Goal: Task Accomplishment & Management: Complete application form

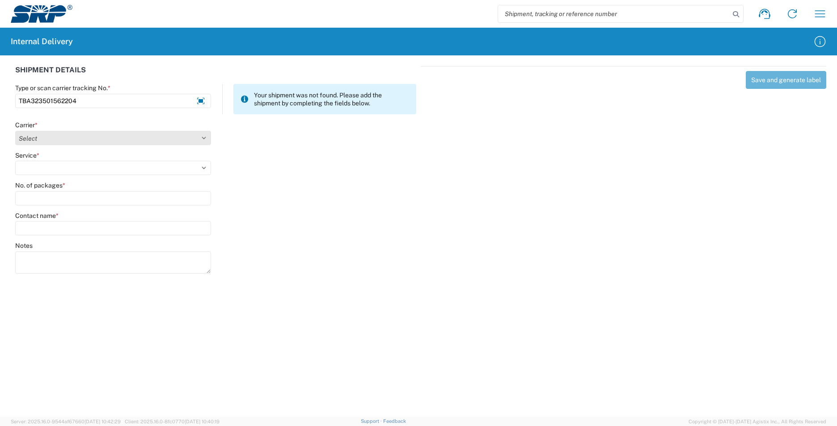
type input "TBA323501562204"
click at [205, 135] on select "Select Amazon Logistics ATI Trucking BC Dimerco Logistics Empire Southwest FedE…" at bounding box center [113, 138] width 196 height 14
select select "8933"
click at [15, 131] on select "Select Amazon Logistics ATI Trucking BC Dimerco Logistics Empire Southwest FedE…" at bounding box center [113, 138] width 196 height 14
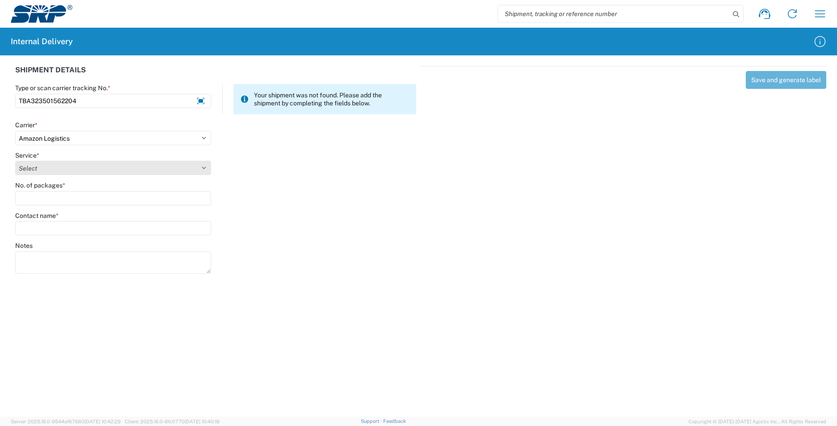
click at [204, 167] on select "Select Amazon Logistics TBA Rail TL Standard 3 - 5 Day" at bounding box center [113, 168] width 196 height 14
select select "24525"
click at [15, 161] on select "Select Amazon Logistics TBA Rail TL Standard 3 - 5 Day" at bounding box center [113, 168] width 196 height 14
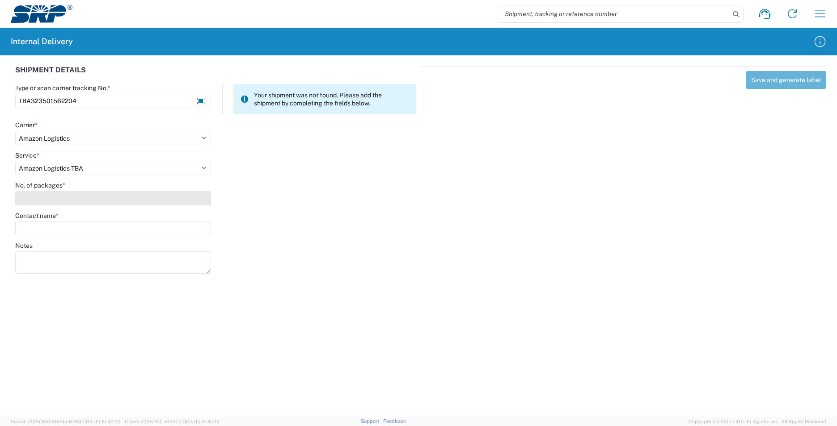
click at [118, 197] on input "No. of packages *" at bounding box center [113, 198] width 196 height 14
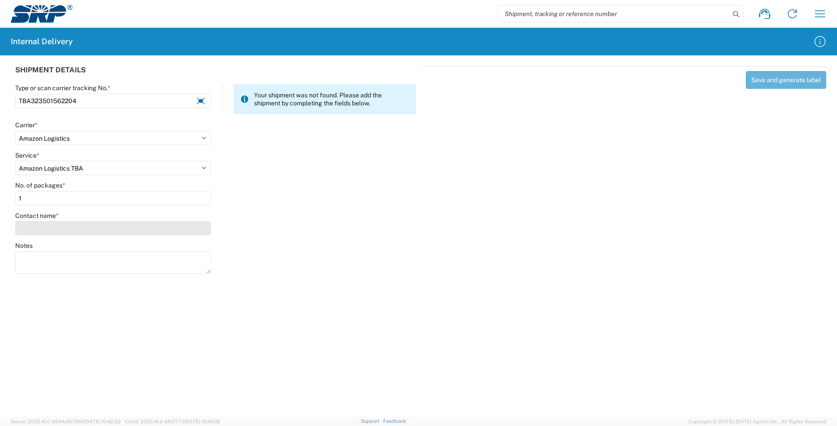
type input "1"
click at [119, 225] on input "Contact name *" at bounding box center [113, 228] width 196 height 14
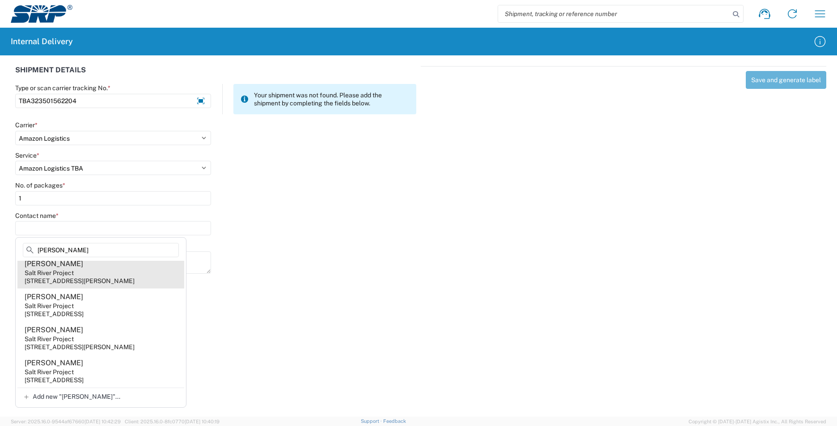
scroll to position [357, 0]
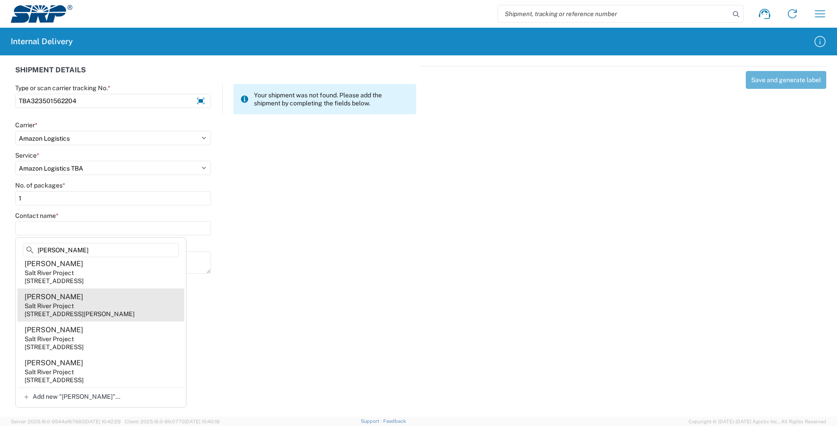
type input "Guerrero"
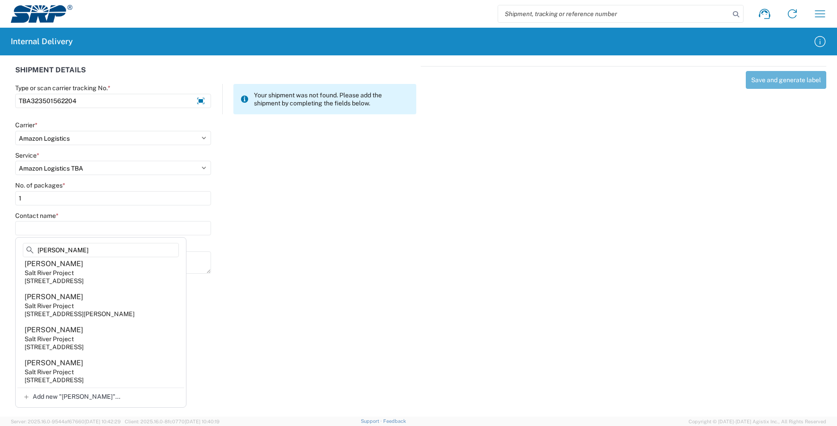
click at [133, 311] on div "6504 E Thomas Rd, POB006, Scottsdale, AZ, 85251, US" at bounding box center [80, 314] width 110 height 8
type input "Rosa Guerrero"
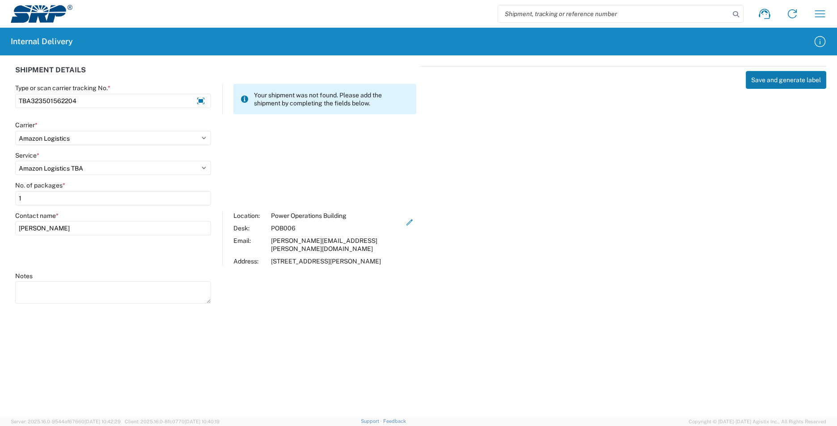
click at [753, 86] on button "Save and generate label" at bounding box center [785, 80] width 80 height 18
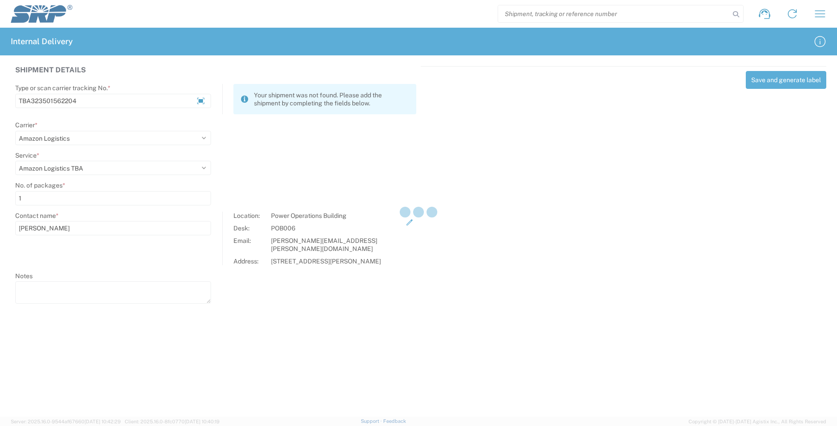
select select
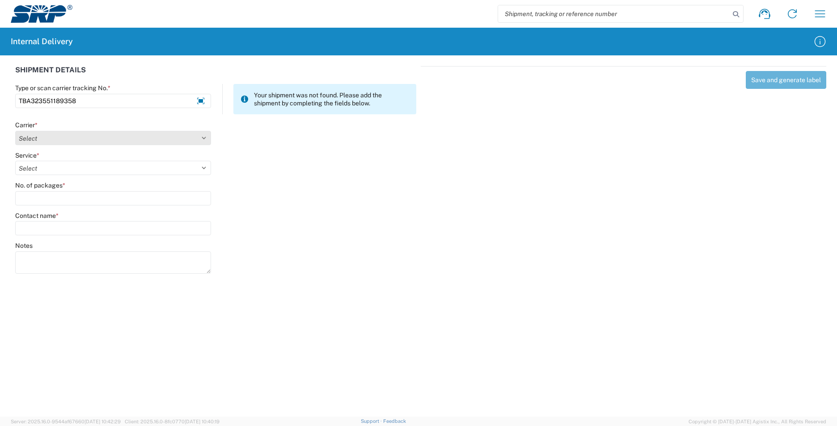
type input "TBA323551189358"
click at [208, 136] on select "Select Amazon Logistics ATI Trucking BC Dimerco Logistics Empire Southwest FedE…" at bounding box center [113, 138] width 196 height 14
select select "8933"
click at [15, 131] on select "Select Amazon Logistics ATI Trucking BC Dimerco Logistics Empire Southwest FedE…" at bounding box center [113, 138] width 196 height 14
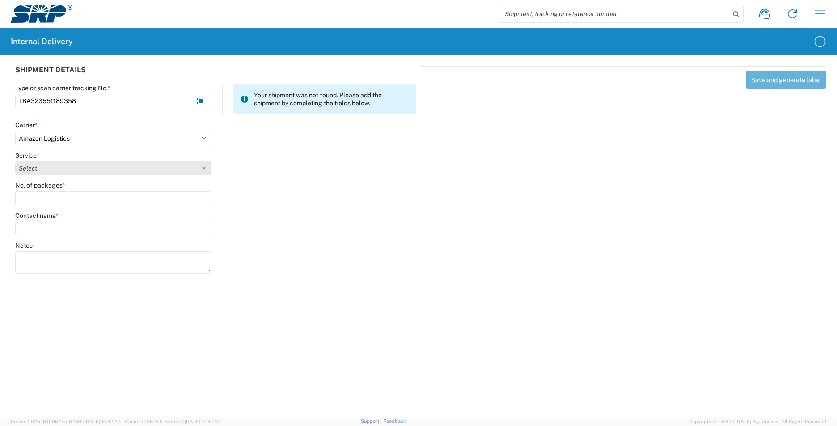
click at [202, 167] on select "Select Amazon Logistics TBA Rail TL Standard 3 - 5 Day" at bounding box center [113, 168] width 196 height 14
select select "24525"
click at [15, 161] on select "Select Amazon Logistics TBA Rail TL Standard 3 - 5 Day" at bounding box center [113, 168] width 196 height 14
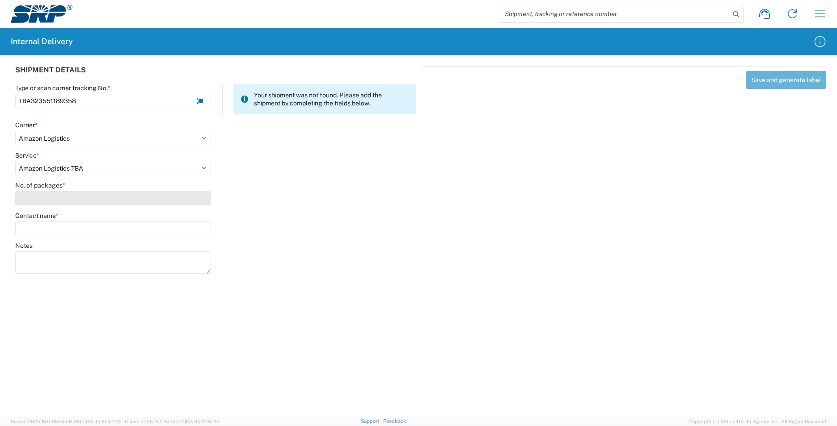
click at [78, 195] on input "No. of packages *" at bounding box center [113, 198] width 196 height 14
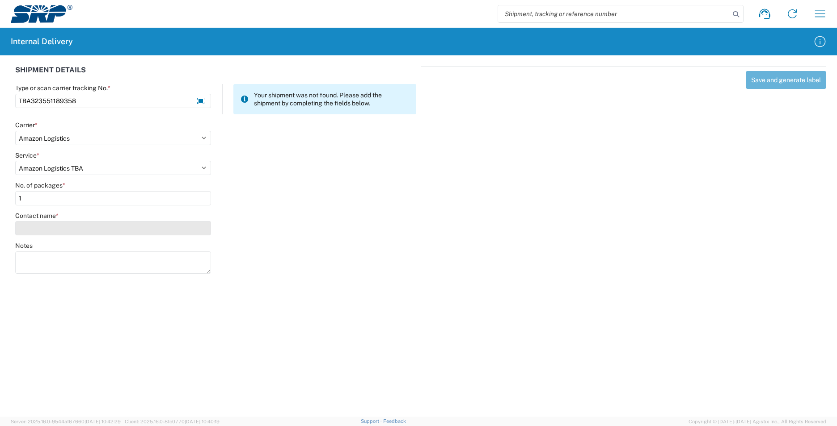
type input "1"
click at [80, 227] on input "Contact name *" at bounding box center [113, 228] width 196 height 14
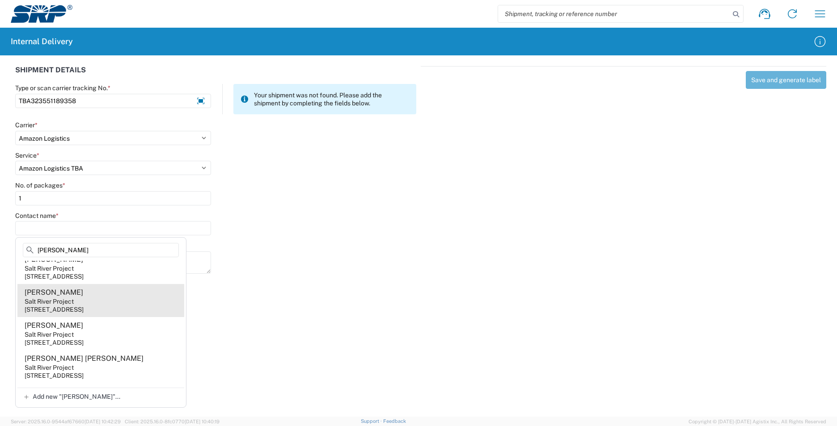
scroll to position [89, 0]
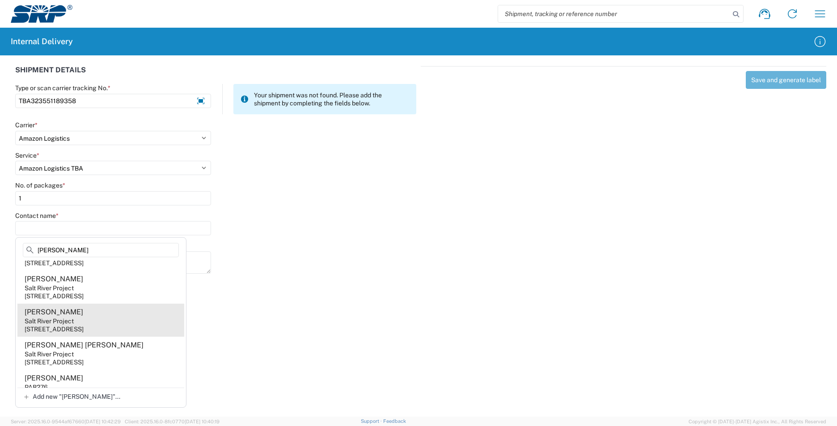
type input "Hancock"
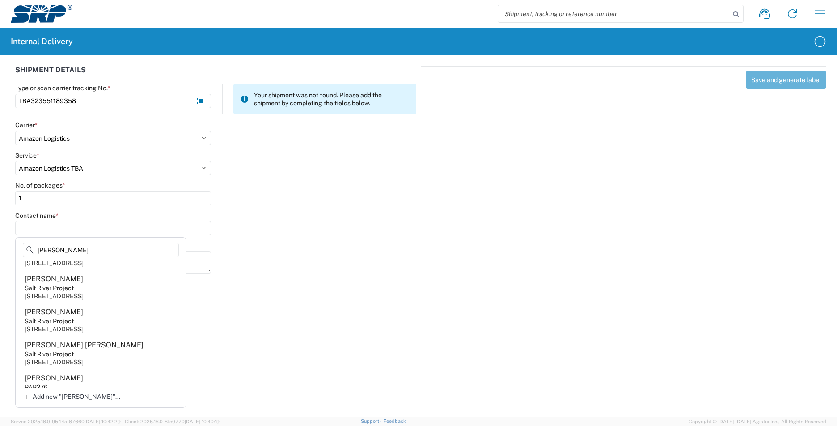
click at [156, 330] on agx-address-suggestion-item "Amanda Hancock Salt River Project 1500 N Mill Ave, PAB274, Tempe, AZ, 85281, US" at bounding box center [100, 320] width 167 height 33
type input "Amanda Hancock"
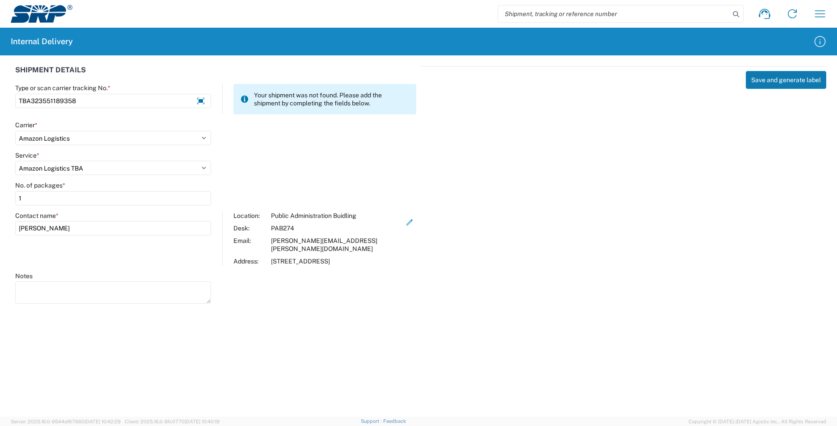
click at [768, 75] on button "Save and generate label" at bounding box center [785, 80] width 80 height 18
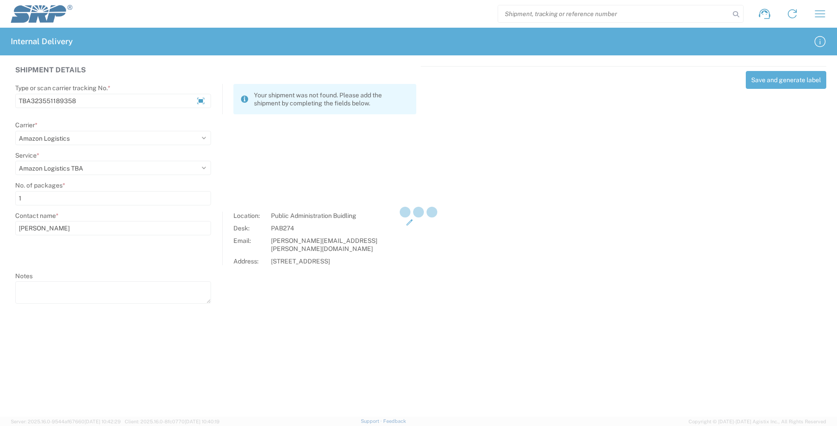
select select
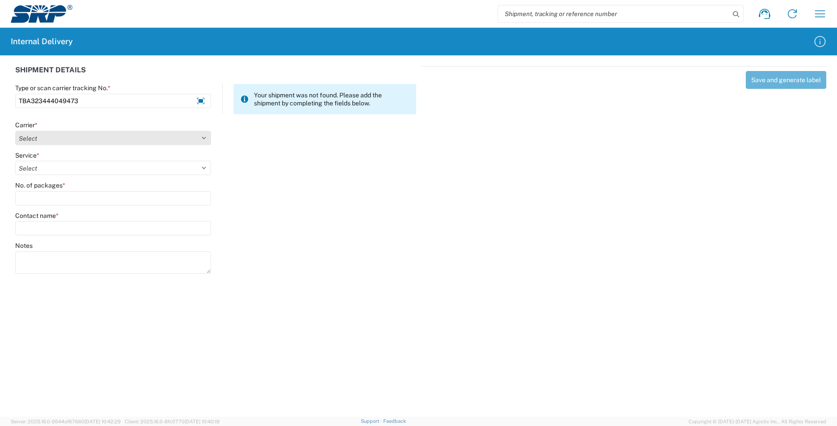
type input "TBA323444049473"
click at [208, 138] on select "Select Amazon Logistics ATI Trucking BC Dimerco Logistics Empire Southwest FedE…" at bounding box center [113, 138] width 196 height 14
select select "8933"
click at [15, 131] on select "Select Amazon Logistics ATI Trucking BC Dimerco Logistics Empire Southwest FedE…" at bounding box center [113, 138] width 196 height 14
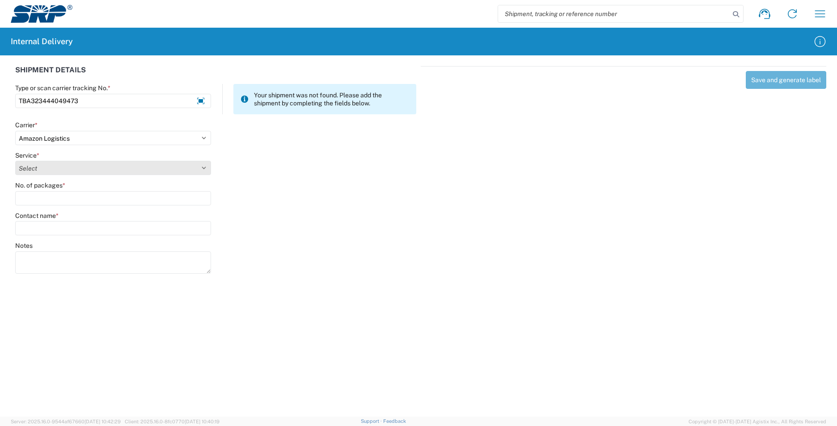
click at [206, 168] on select "Select Amazon Logistics TBA Rail TL Standard 3 - 5 Day" at bounding box center [113, 168] width 196 height 14
select select "24525"
click at [15, 161] on select "Select Amazon Logistics TBA Rail TL Standard 3 - 5 Day" at bounding box center [113, 168] width 196 height 14
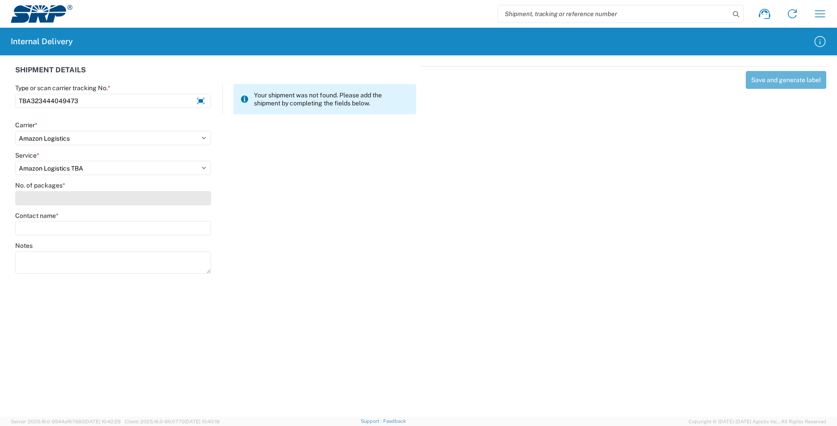
click at [83, 193] on input "No. of packages *" at bounding box center [113, 198] width 196 height 14
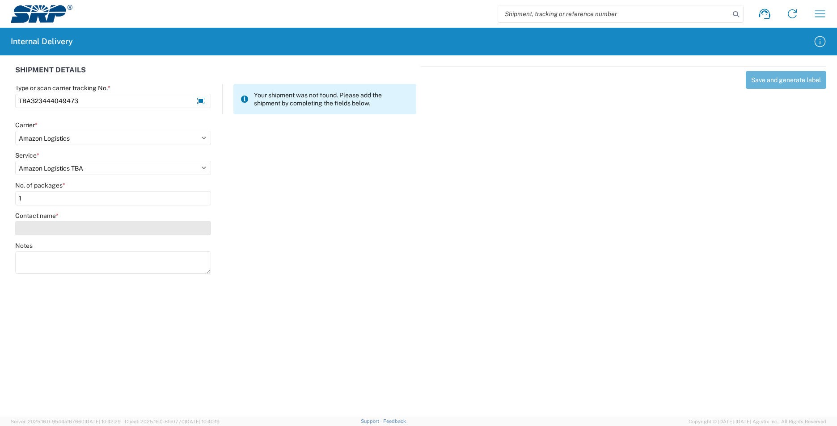
type input "1"
click at [93, 226] on input "Contact name *" at bounding box center [113, 228] width 196 height 14
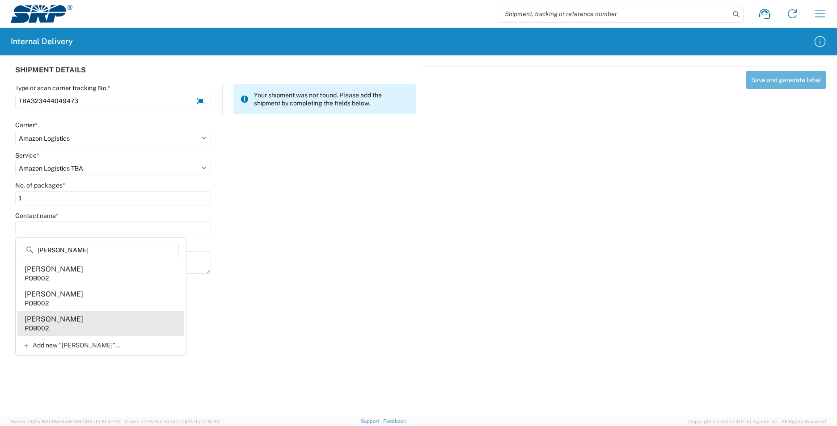
type input "sODERQUIST"
click at [107, 322] on agx-address-suggestion-item "nikole soderquist POB002" at bounding box center [100, 323] width 167 height 25
type input "nikole soderquist"
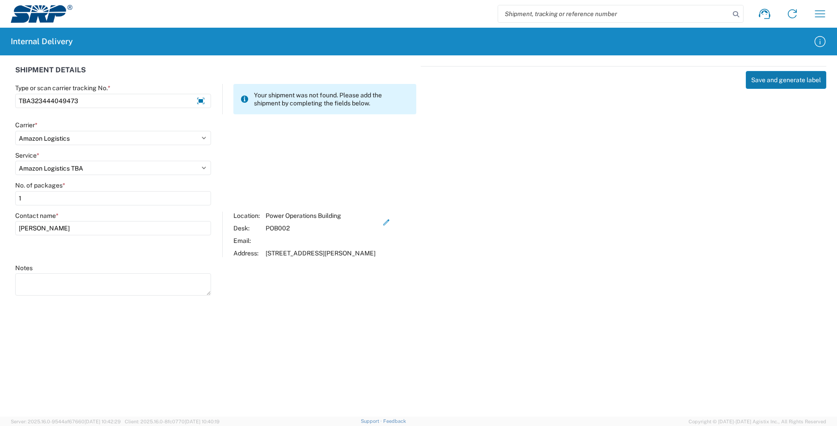
click at [771, 81] on button "Save and generate label" at bounding box center [785, 80] width 80 height 18
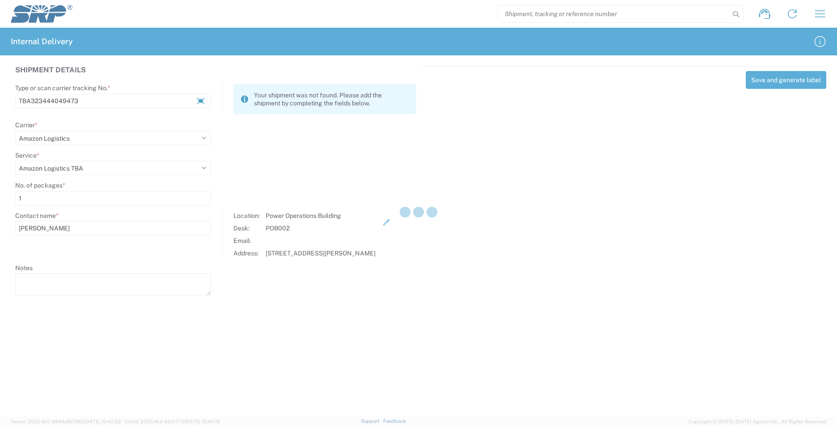
select select
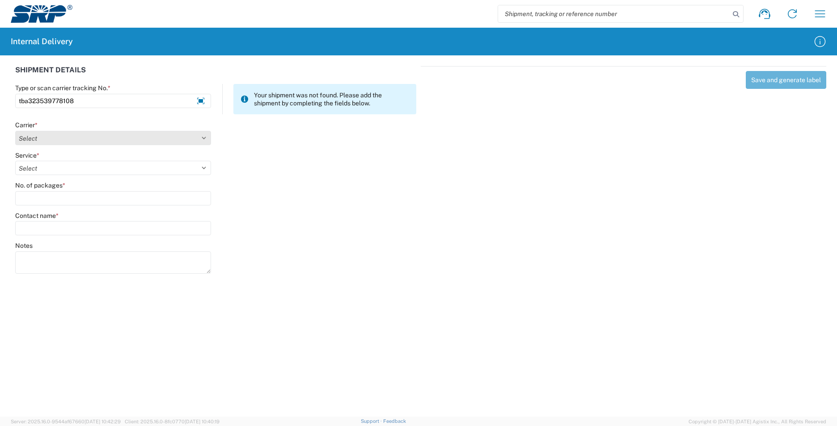
type input "tba323539778108"
click at [204, 136] on select "Select Amazon Logistics ATI Trucking BC Dimerco Logistics Empire Southwest FedE…" at bounding box center [113, 138] width 196 height 14
click at [15, 131] on select "Select Amazon Logistics ATI Trucking BC Dimerco Logistics Empire Southwest FedE…" at bounding box center [113, 138] width 196 height 14
click at [204, 136] on select "Select Amazon Logistics ATI Trucking BC Dimerco Logistics Empire Southwest FedE…" at bounding box center [113, 138] width 196 height 14
select select "8933"
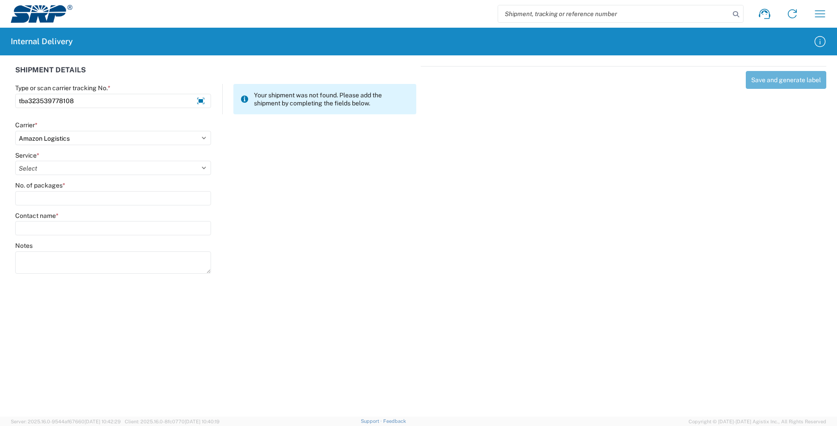
click at [15, 131] on select "Select Amazon Logistics ATI Trucking BC Dimerco Logistics Empire Southwest FedE…" at bounding box center [113, 138] width 196 height 14
click at [202, 166] on select "Select Amazon Logistics TBA Rail TL Standard 3 - 5 Day" at bounding box center [113, 168] width 196 height 14
select select "24525"
click at [15, 161] on select "Select Amazon Logistics TBA Rail TL Standard 3 - 5 Day" at bounding box center [113, 168] width 196 height 14
drag, startPoint x: 84, startPoint y: 197, endPoint x: 89, endPoint y: 198, distance: 5.1
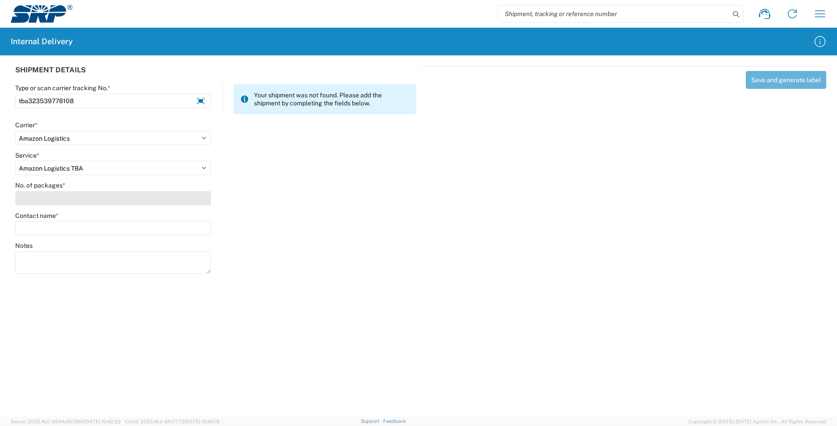
click at [85, 197] on input "No. of packages *" at bounding box center [113, 198] width 196 height 14
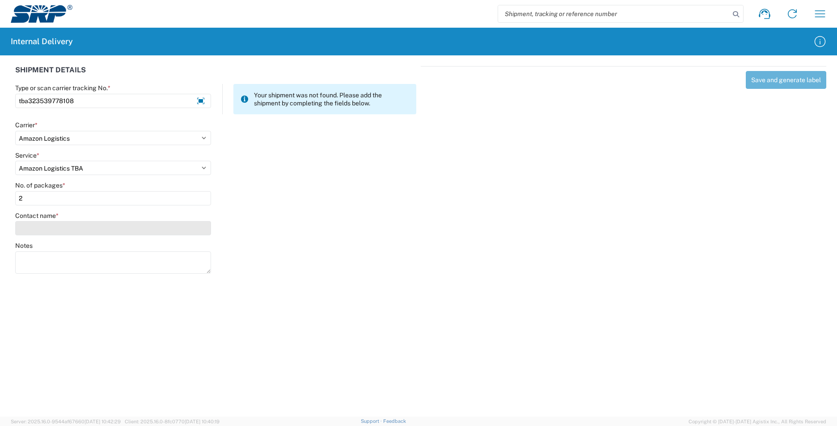
type input "2"
click at [78, 227] on input "Contact name *" at bounding box center [113, 228] width 196 height 14
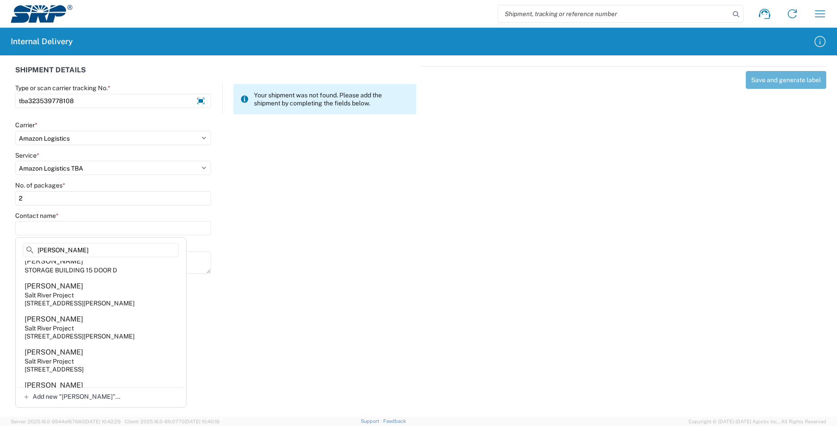
scroll to position [0, 0]
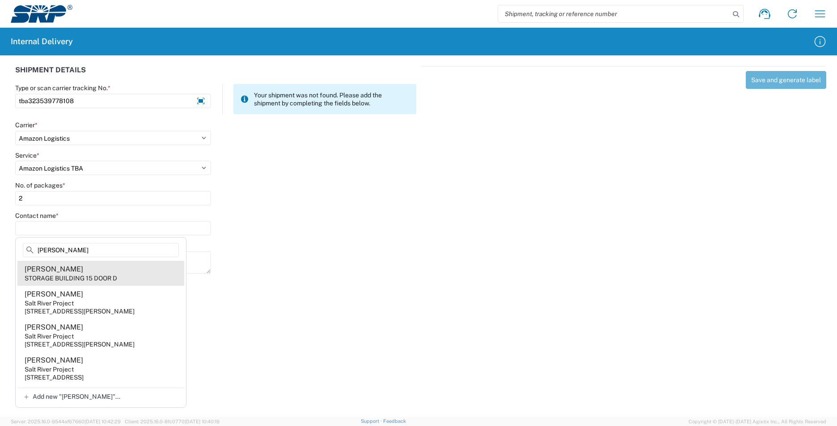
type input "hUGHES"
click at [152, 270] on agx-address-suggestion-item "TANYA HUGHES STORAGE BUILDING 15 DOOR D" at bounding box center [100, 273] width 167 height 25
type input "TANYA HUGHES"
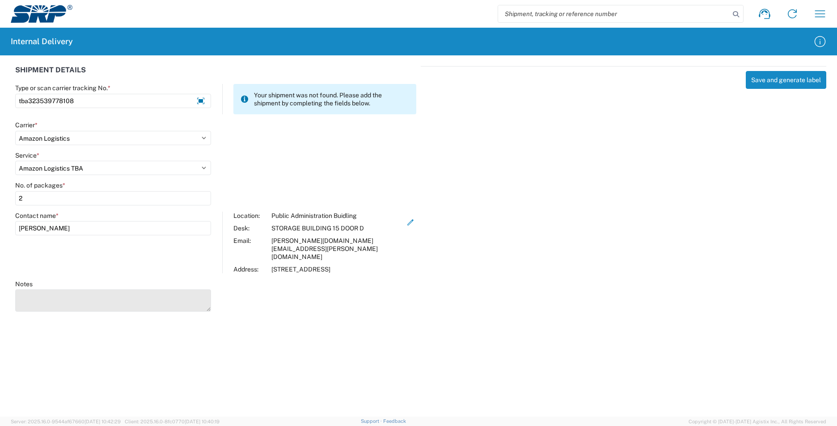
click at [99, 291] on textarea "Notes" at bounding box center [113, 301] width 196 height 22
type textarea "TBA323539470554"
click at [757, 81] on button "Save and generate label" at bounding box center [785, 80] width 80 height 18
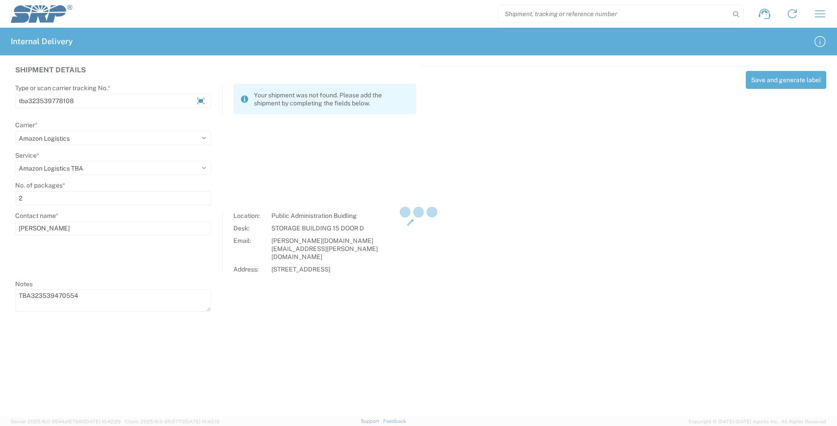
select select
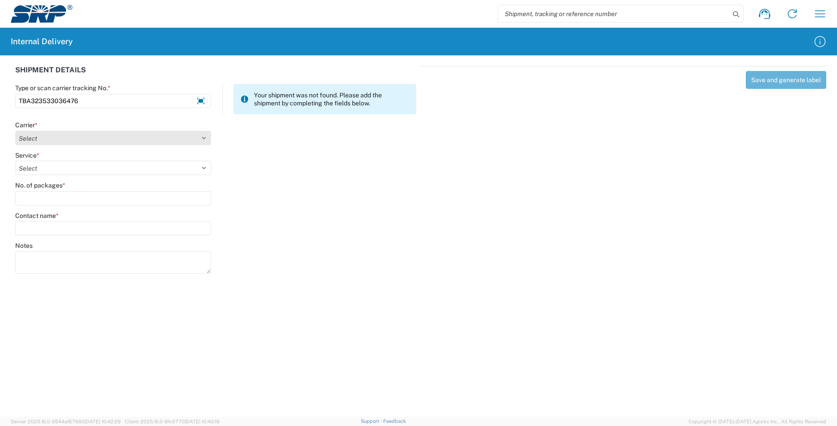
type input "TBA323533036476"
click at [206, 140] on select "Select Amazon Logistics ATI Trucking BC Dimerco Logistics Empire Southwest FedE…" at bounding box center [113, 138] width 196 height 14
select select "8933"
click at [15, 131] on select "Select Amazon Logistics ATI Trucking BC Dimerco Logistics Empire Southwest FedE…" at bounding box center [113, 138] width 196 height 14
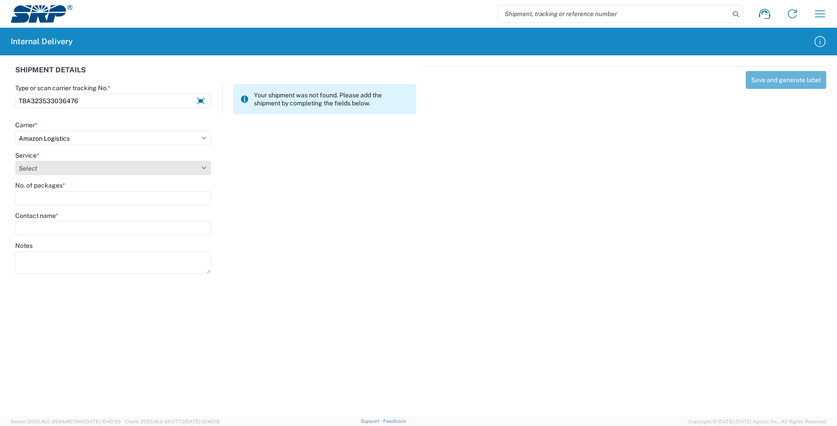
click at [205, 166] on select "Select Amazon Logistics TBA Rail TL Standard 3 - 5 Day" at bounding box center [113, 168] width 196 height 14
select select "24525"
click at [15, 161] on select "Select Amazon Logistics TBA Rail TL Standard 3 - 5 Day" at bounding box center [113, 168] width 196 height 14
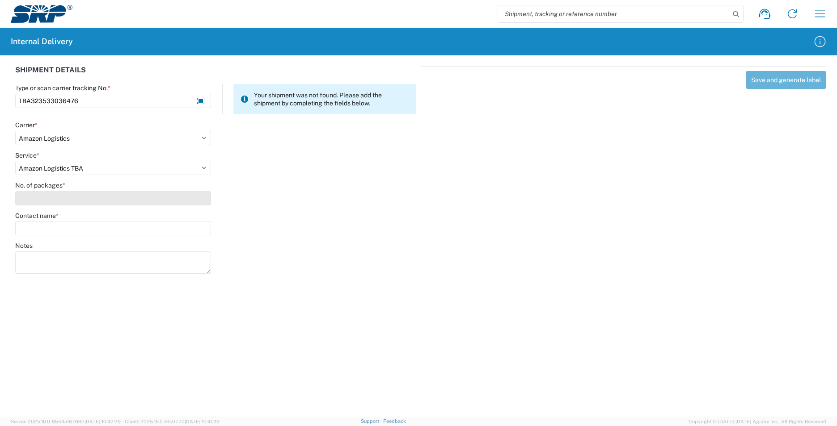
click at [78, 201] on input "No. of packages *" at bounding box center [113, 198] width 196 height 14
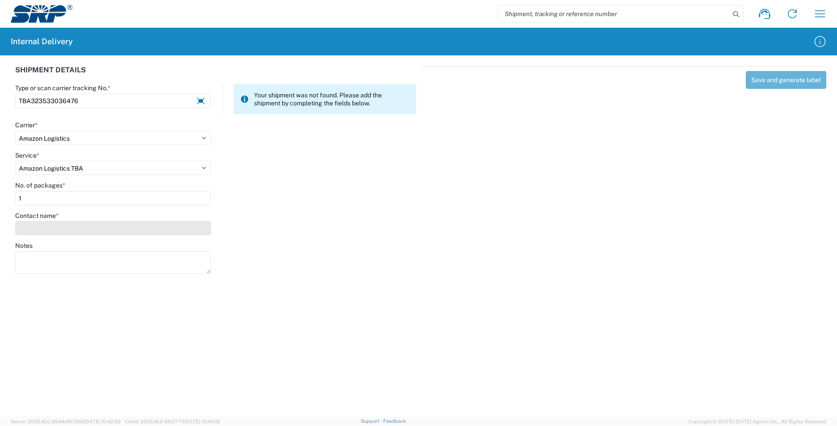
type input "1"
click at [86, 231] on input "Contact name *" at bounding box center [113, 228] width 196 height 14
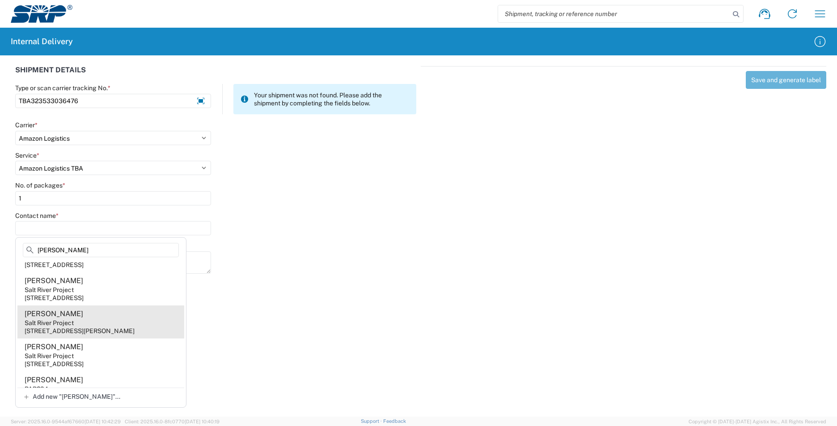
scroll to position [15, 0]
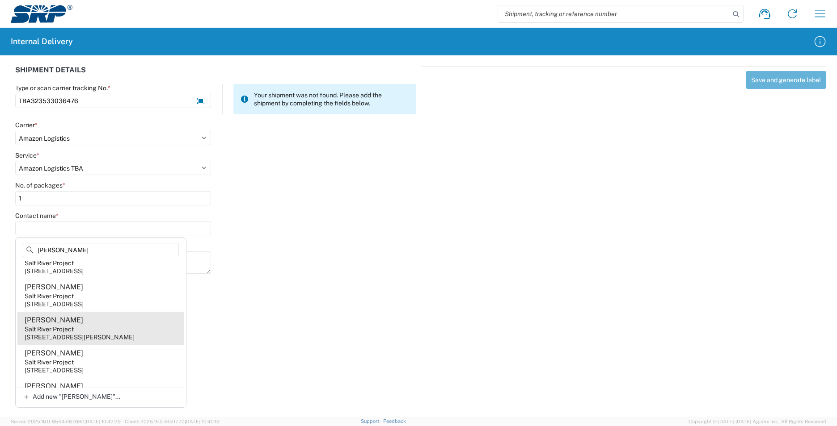
type input "Castillo"
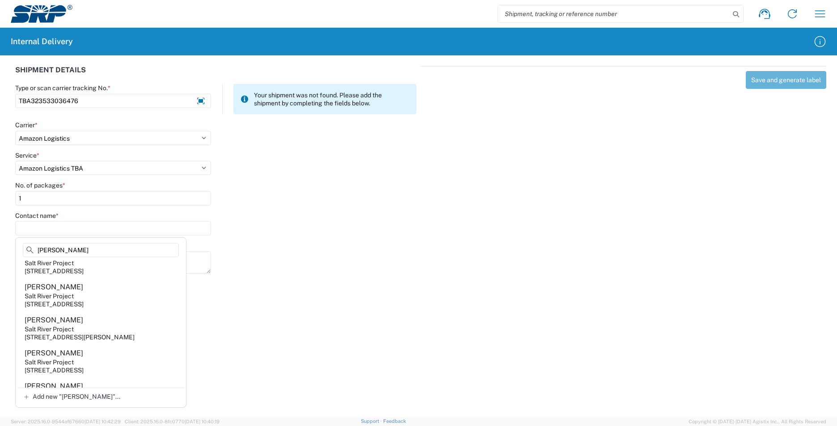
click at [124, 335] on div "3160 S Alma School Rd, SSW301, Mesa, AZ, 85210, US" at bounding box center [80, 337] width 110 height 8
type input "Carlos Castillo"
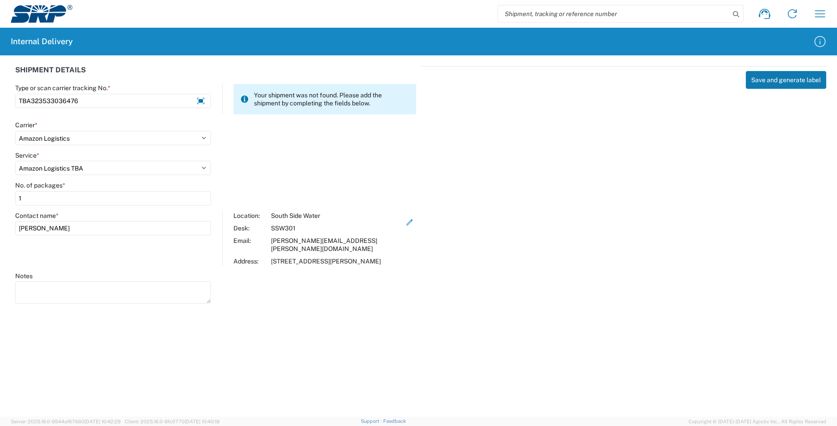
click at [770, 76] on button "Save and generate label" at bounding box center [785, 80] width 80 height 18
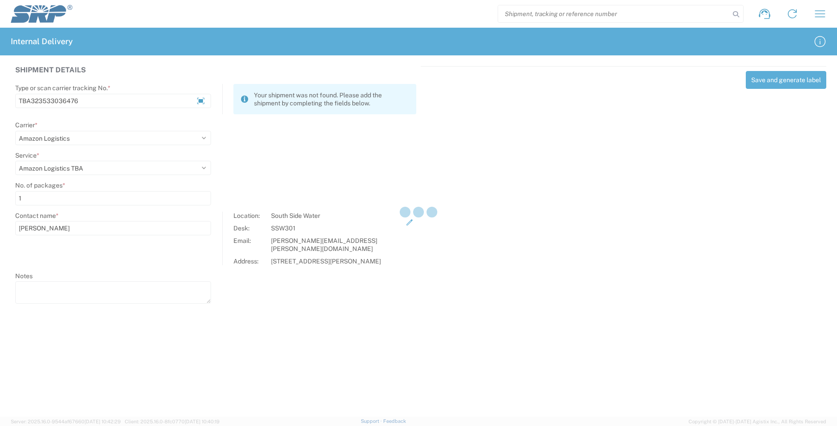
select select
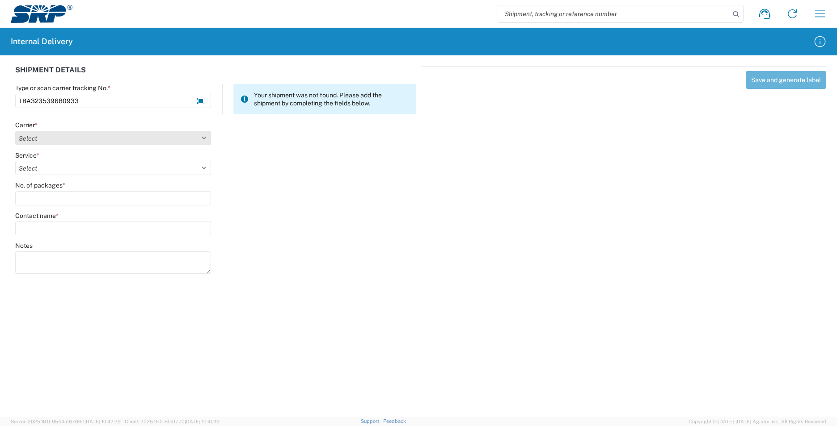
type input "TBA323539680933"
click at [209, 139] on select "Select Amazon Logistics ATI Trucking BC Dimerco Logistics Empire Southwest FedE…" at bounding box center [113, 138] width 196 height 14
select select "8933"
click at [15, 131] on select "Select Amazon Logistics ATI Trucking BC Dimerco Logistics Empire Southwest FedE…" at bounding box center [113, 138] width 196 height 14
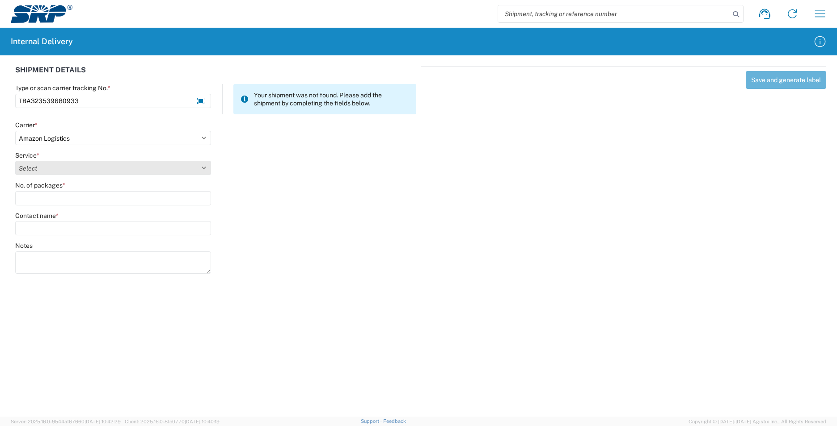
click at [204, 166] on select "Select Amazon Logistics TBA Rail TL Standard 3 - 5 Day" at bounding box center [113, 168] width 196 height 14
select select "24525"
click at [15, 161] on select "Select Amazon Logistics TBA Rail TL Standard 3 - 5 Day" at bounding box center [113, 168] width 196 height 14
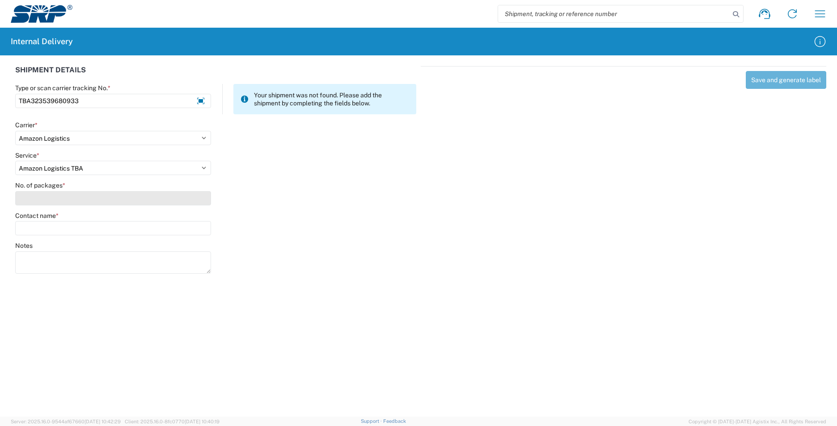
click at [87, 201] on input "No. of packages *" at bounding box center [113, 198] width 196 height 14
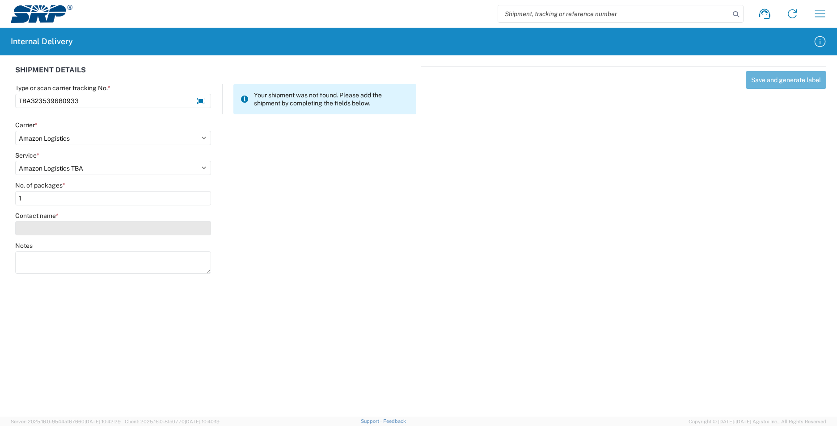
type input "1"
click at [85, 227] on input "Contact name *" at bounding box center [113, 228] width 196 height 14
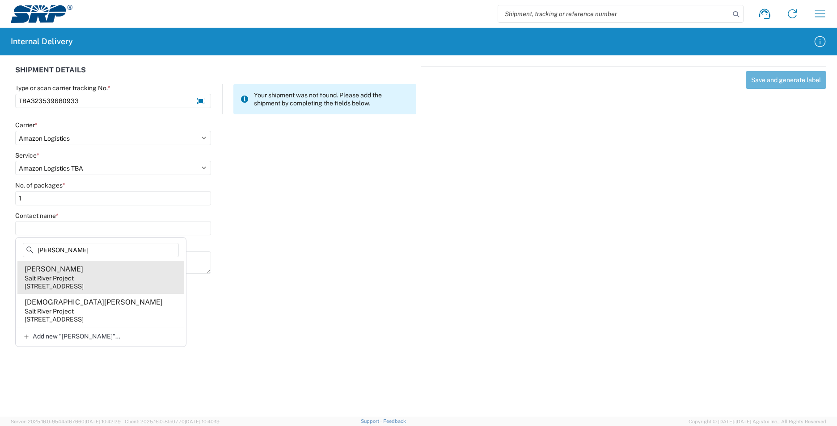
type input "Bustos"
click at [102, 280] on agx-address-suggestion-item "Lara Bustos Salt River Project 1500 N Mill Ave, PAB35W, Tempe, AZ, 85281, US" at bounding box center [100, 277] width 167 height 33
type input "Lara Bustos"
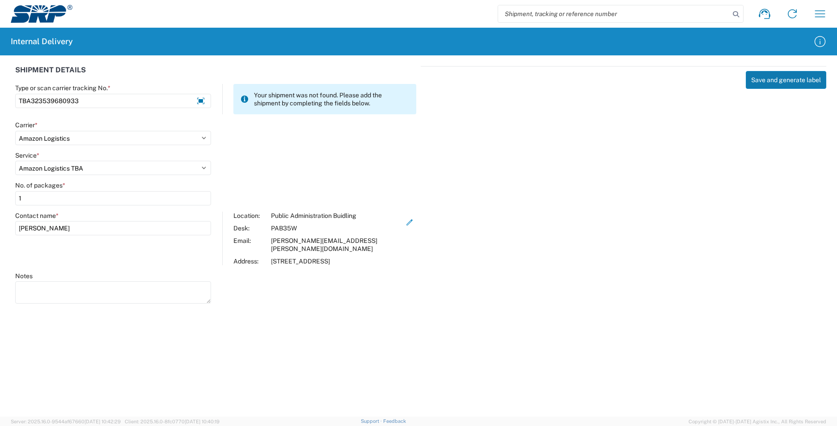
click at [778, 78] on button "Save and generate label" at bounding box center [785, 80] width 80 height 18
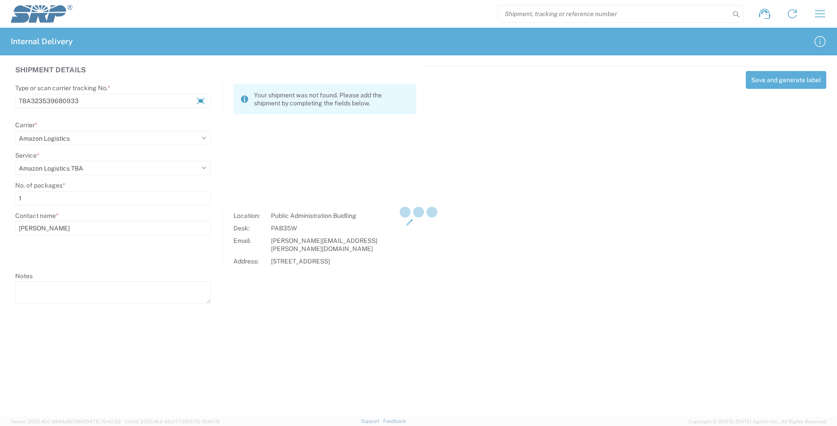
select select
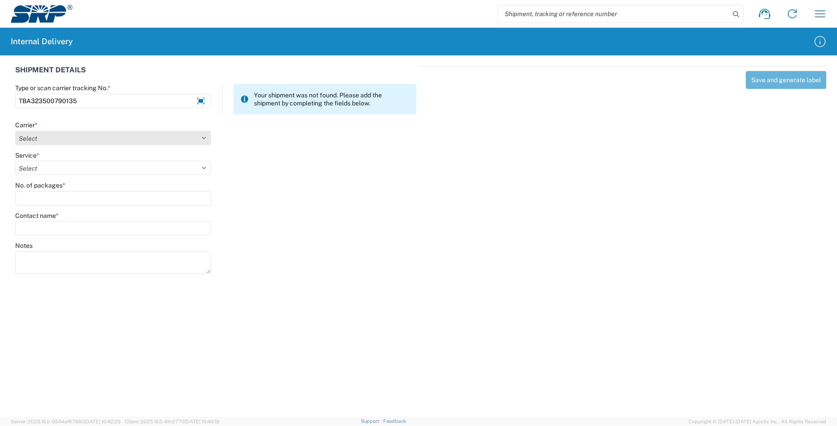
type input "TBA323500790135"
click at [206, 137] on select "Select Amazon Logistics ATI Trucking BC Dimerco Logistics Empire Southwest FedE…" at bounding box center [113, 138] width 196 height 14
select select "8933"
click at [15, 131] on select "Select Amazon Logistics ATI Trucking BC Dimerco Logistics Empire Southwest FedE…" at bounding box center [113, 138] width 196 height 14
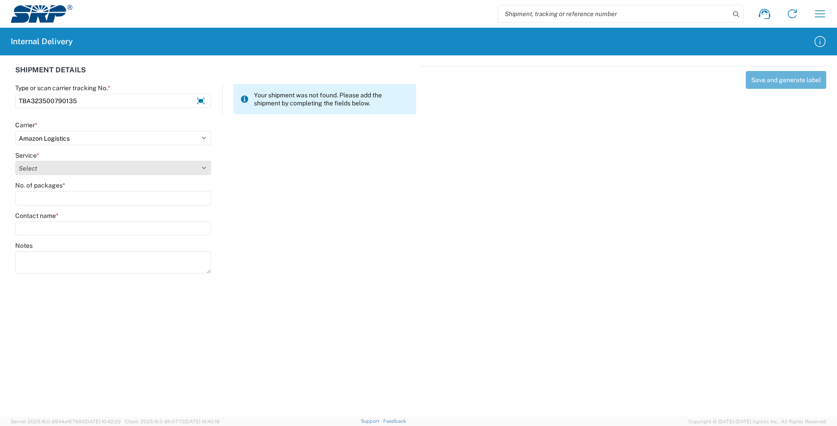
click at [205, 168] on select "Select Amazon Logistics TBA Rail TL Standard 3 - 5 Day" at bounding box center [113, 168] width 196 height 14
select select "24525"
click at [15, 161] on select "Select Amazon Logistics TBA Rail TL Standard 3 - 5 Day" at bounding box center [113, 168] width 196 height 14
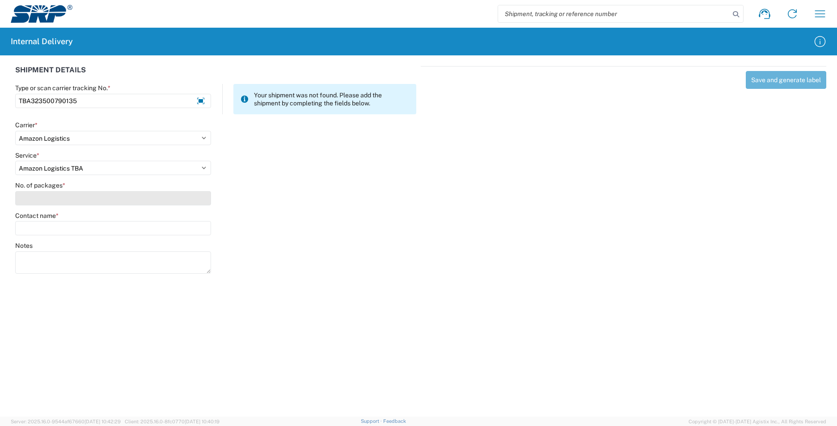
click at [97, 202] on input "No. of packages *" at bounding box center [113, 198] width 196 height 14
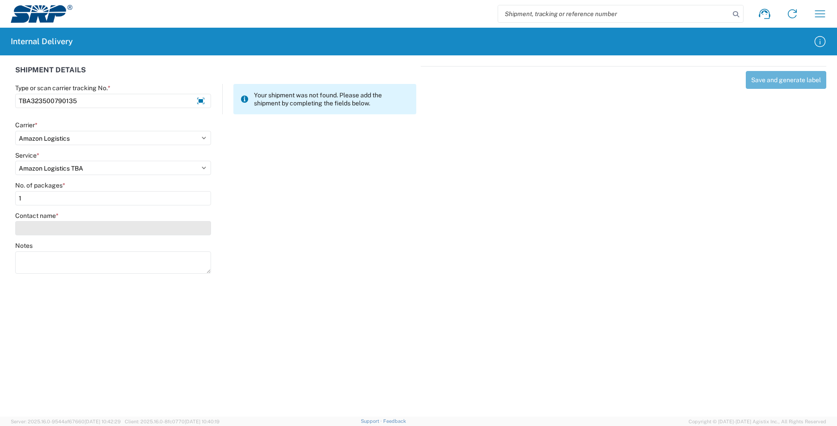
type input "1"
click at [89, 231] on input "Contact name *" at bounding box center [113, 228] width 196 height 14
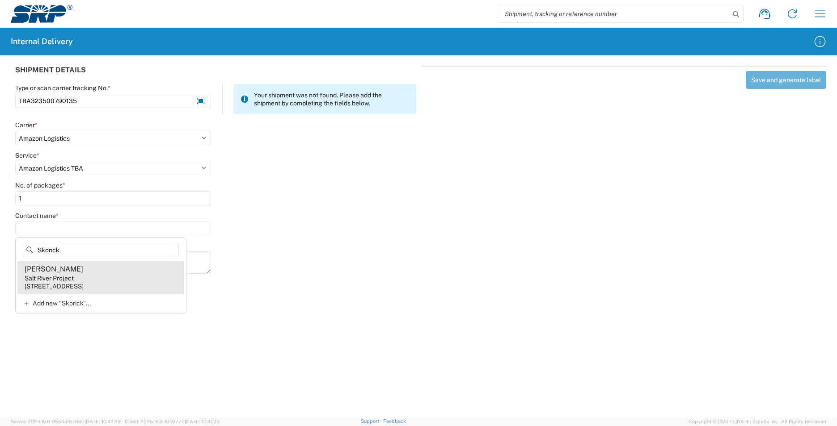
type input "Skorick"
click at [121, 273] on agx-address-suggestion-item "Jaime Skorick Salt River Project 1500 N Mill Ave, PAB4TE, Tempe, AZ, 85281, US" at bounding box center [100, 277] width 167 height 33
type input "Jaime Skorick"
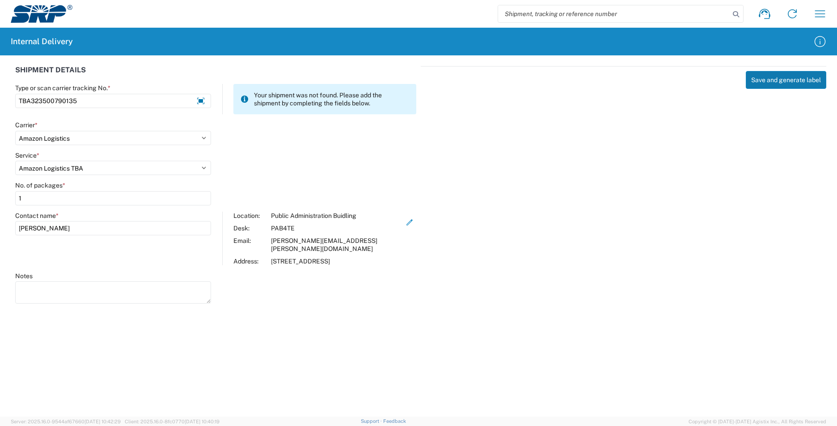
click at [762, 78] on button "Save and generate label" at bounding box center [785, 80] width 80 height 18
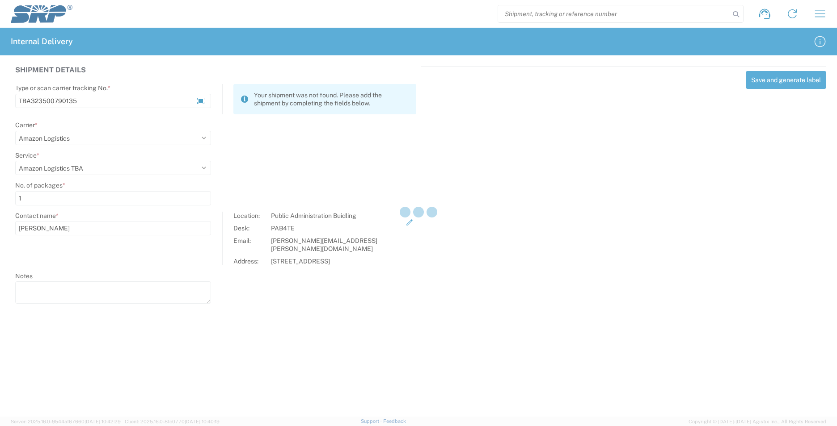
select select
